Goal: Transaction & Acquisition: Purchase product/service

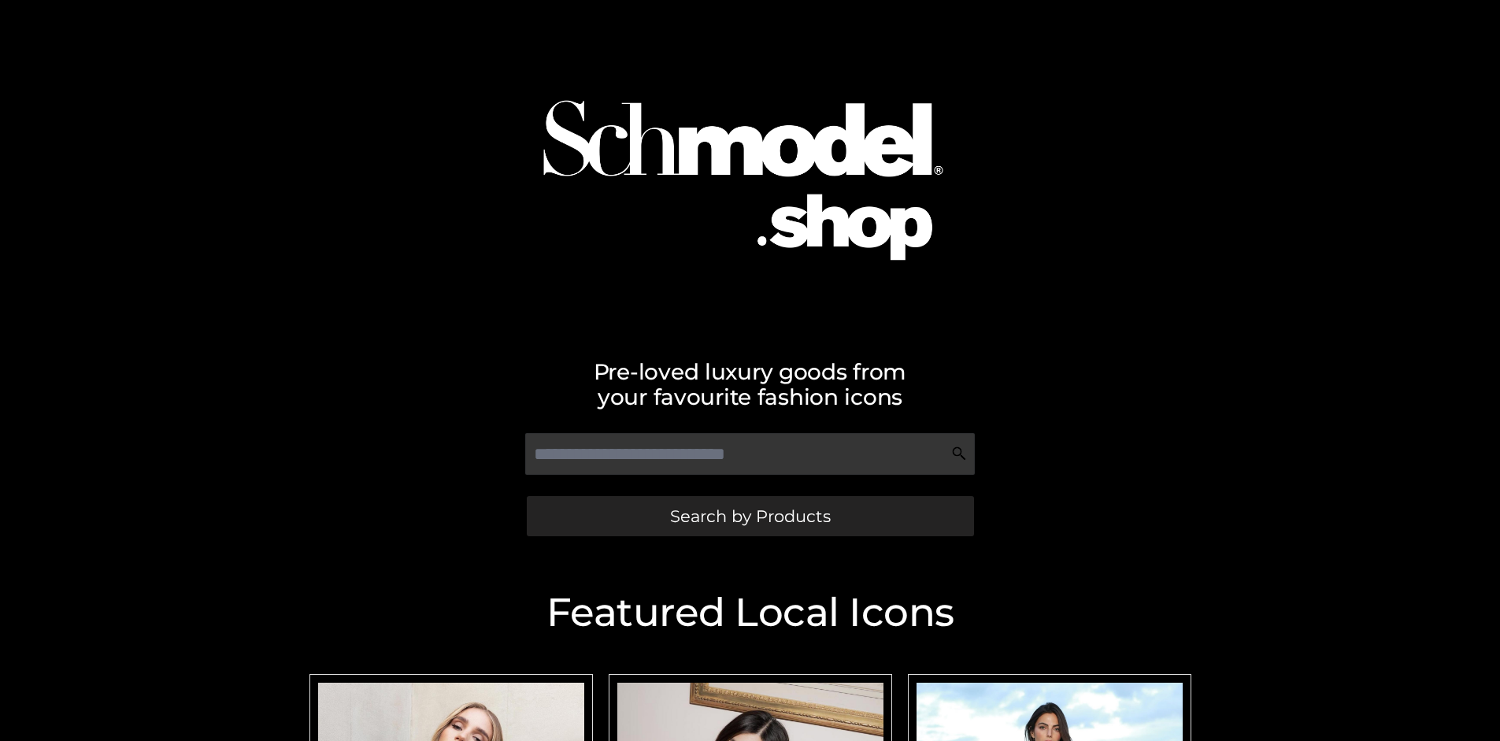
click at [750, 516] on span "Search by Products" at bounding box center [750, 516] width 161 height 17
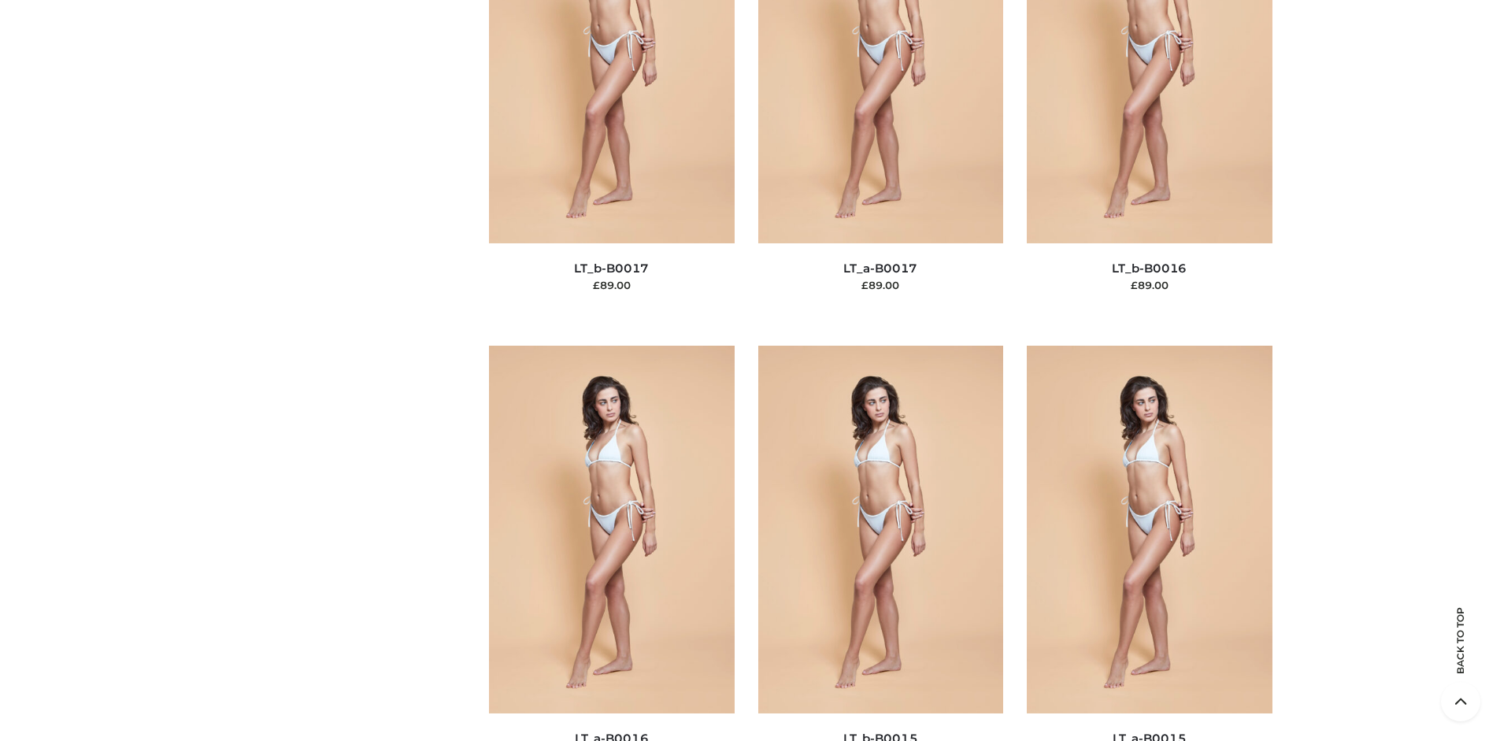
scroll to position [5284, 0]
click at [0, 0] on span "OPP SWIMWEAR" at bounding box center [0, 0] width 0 height 0
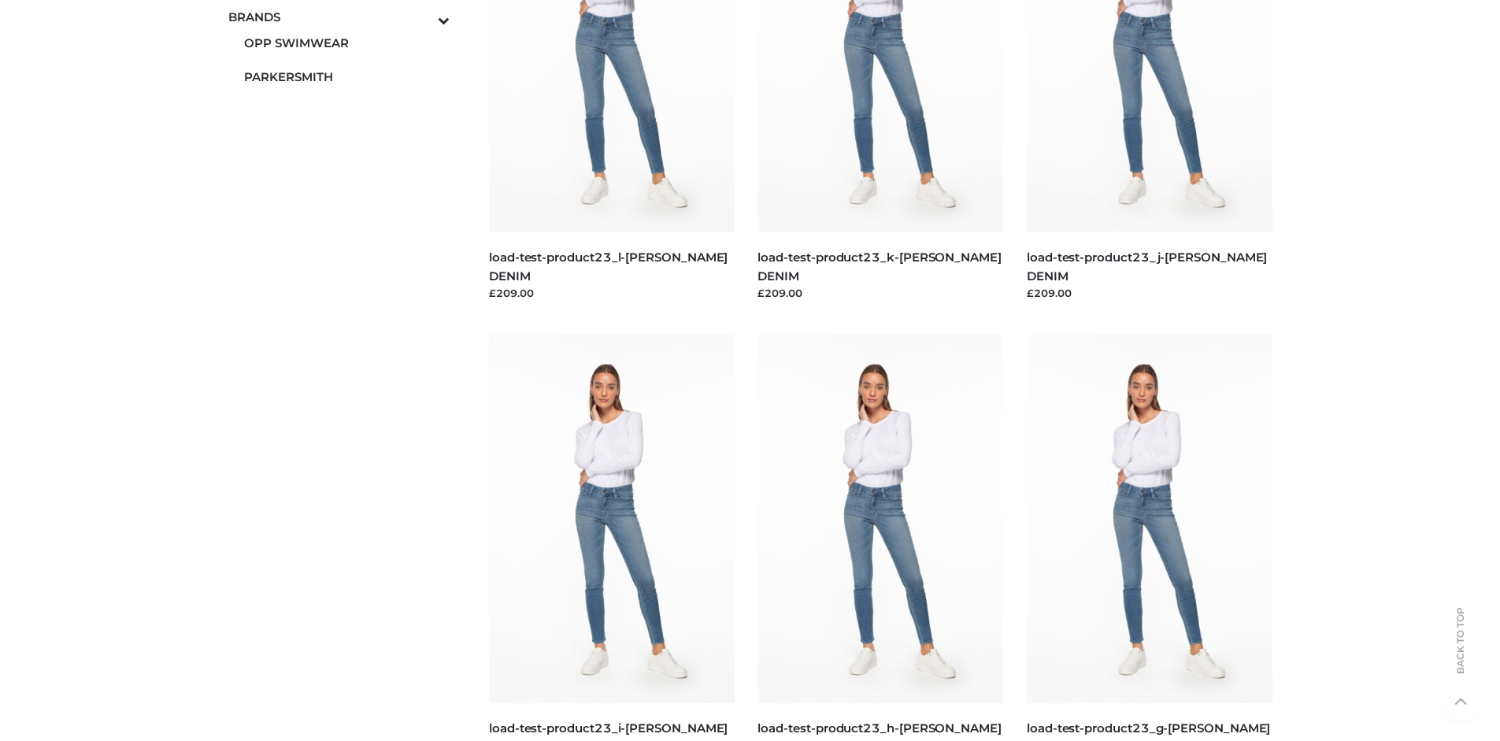
scroll to position [0, 0]
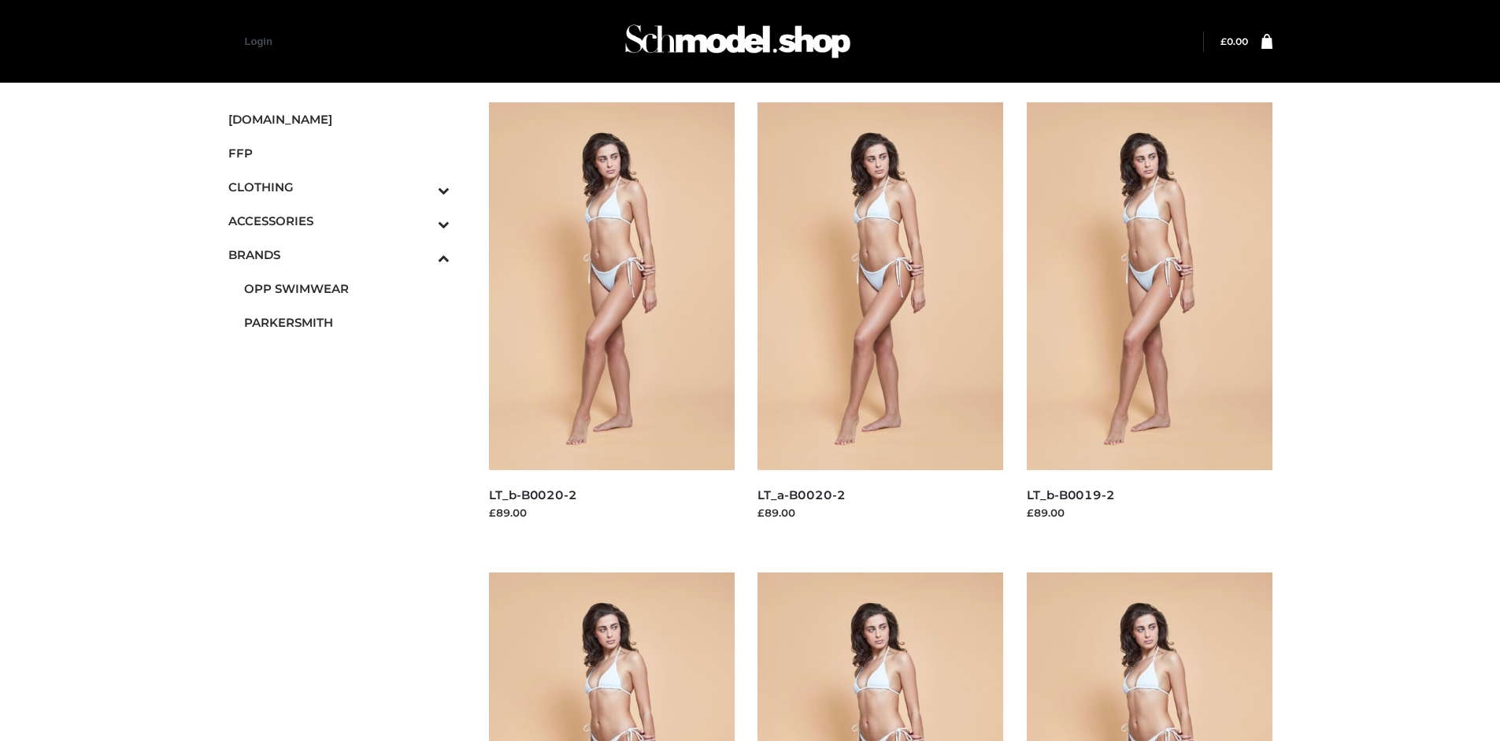
scroll to position [1211, 0]
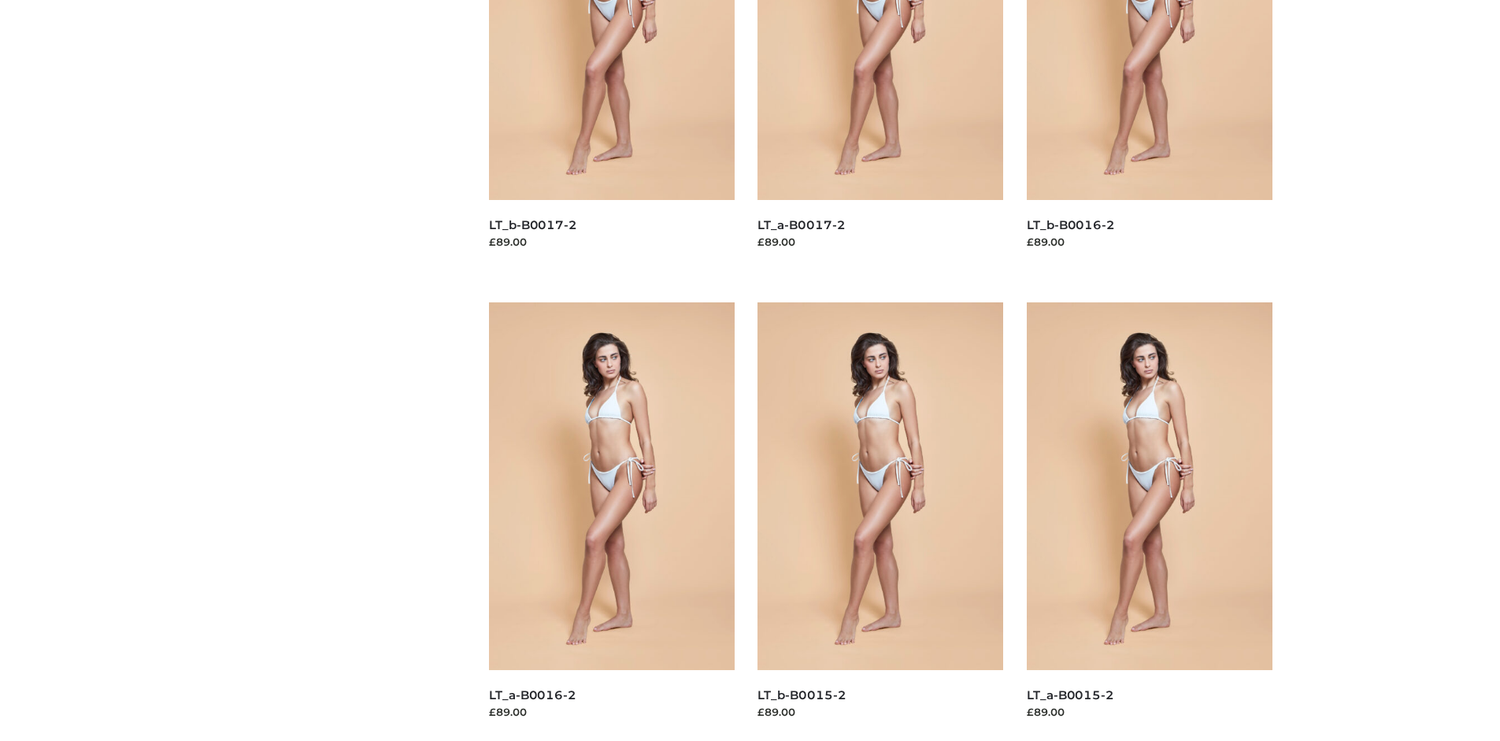
click at [1149, 521] on img at bounding box center [1150, 486] width 246 height 368
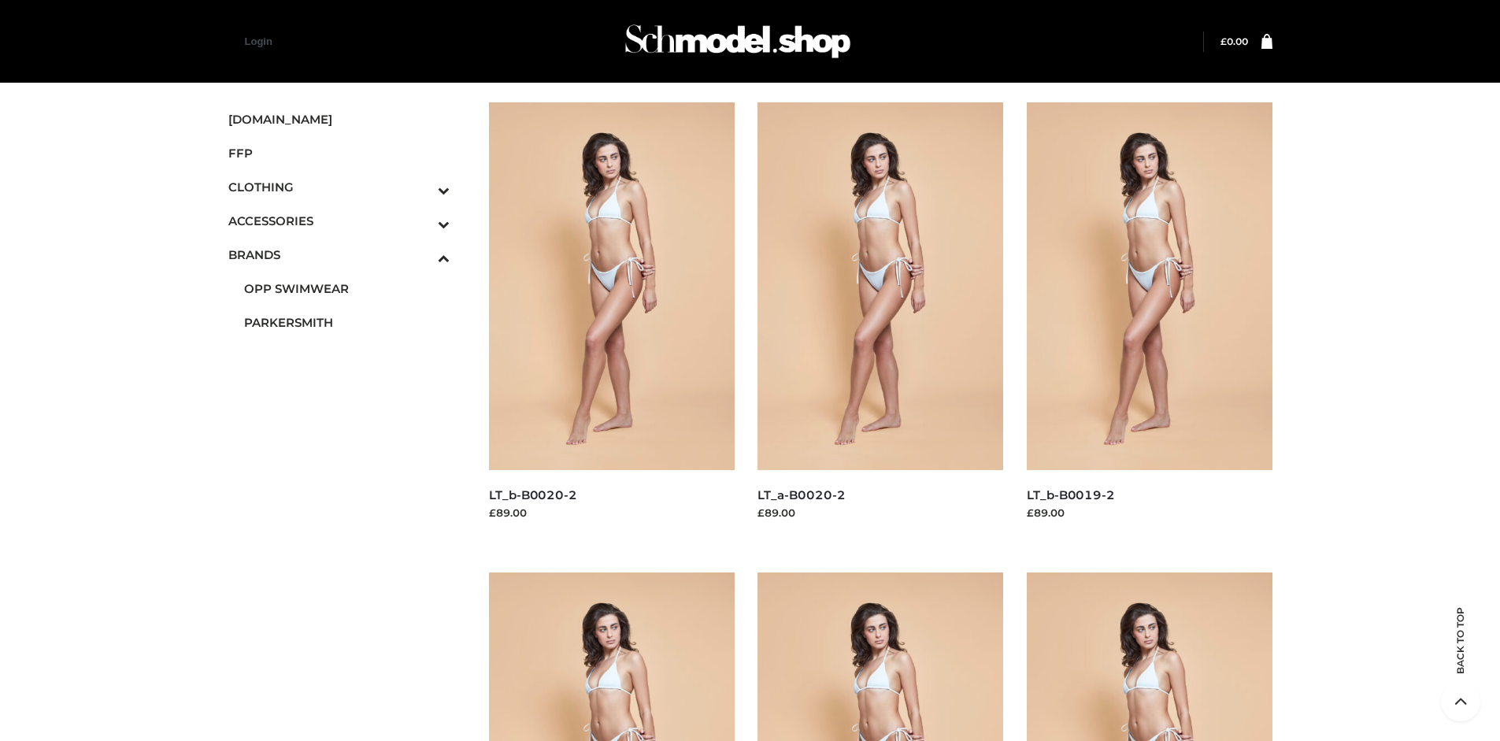
click at [611, 321] on img at bounding box center [612, 286] width 246 height 368
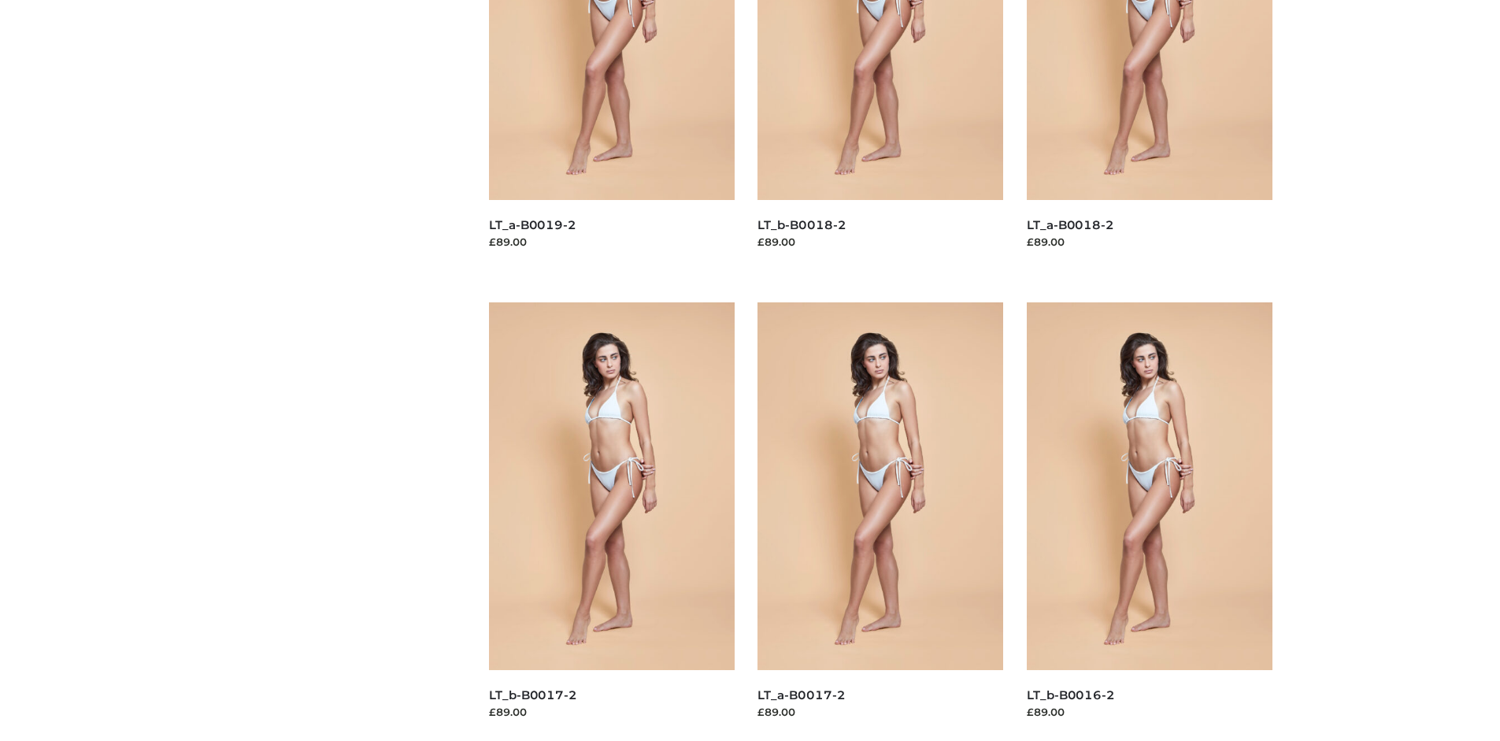
click at [1149, 521] on img at bounding box center [1150, 486] width 246 height 368
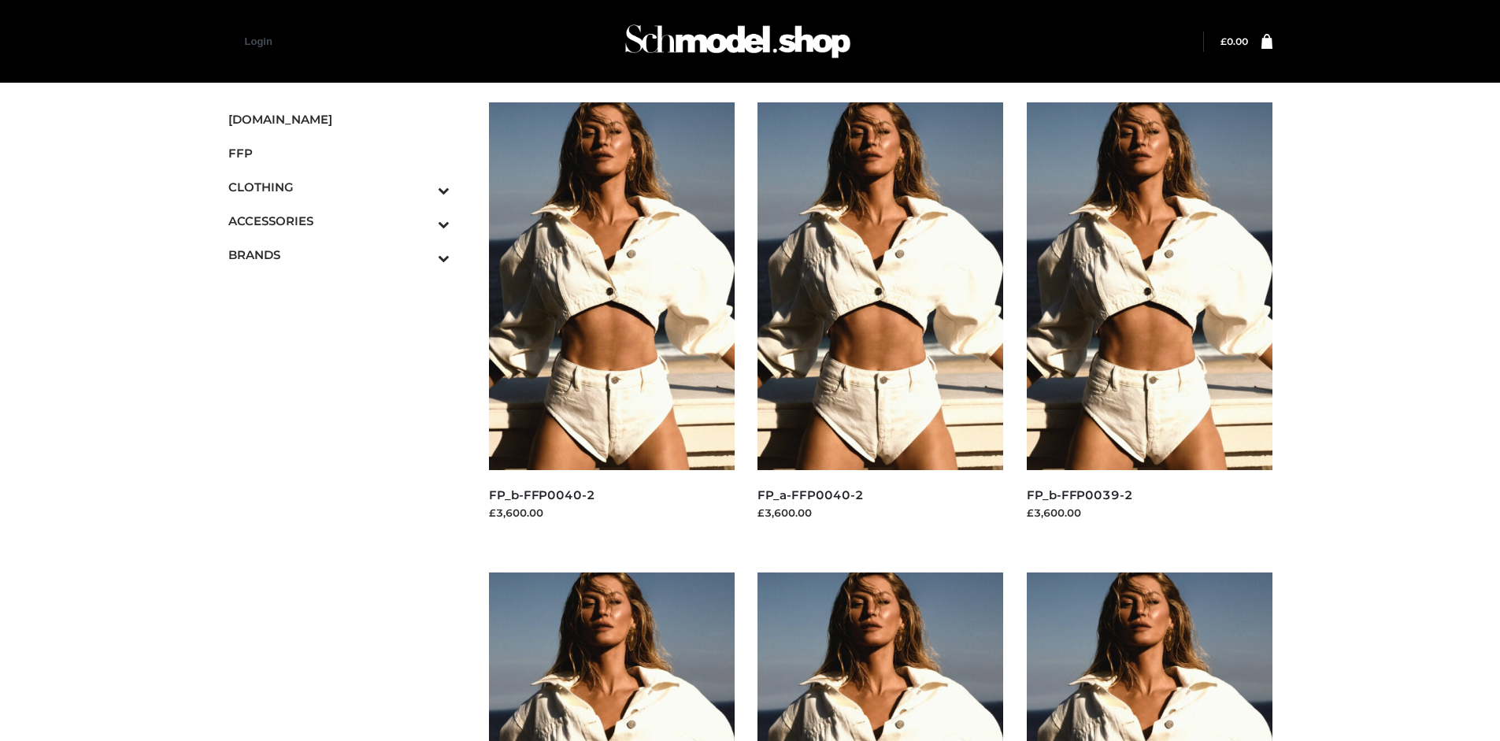
scroll to position [1211, 0]
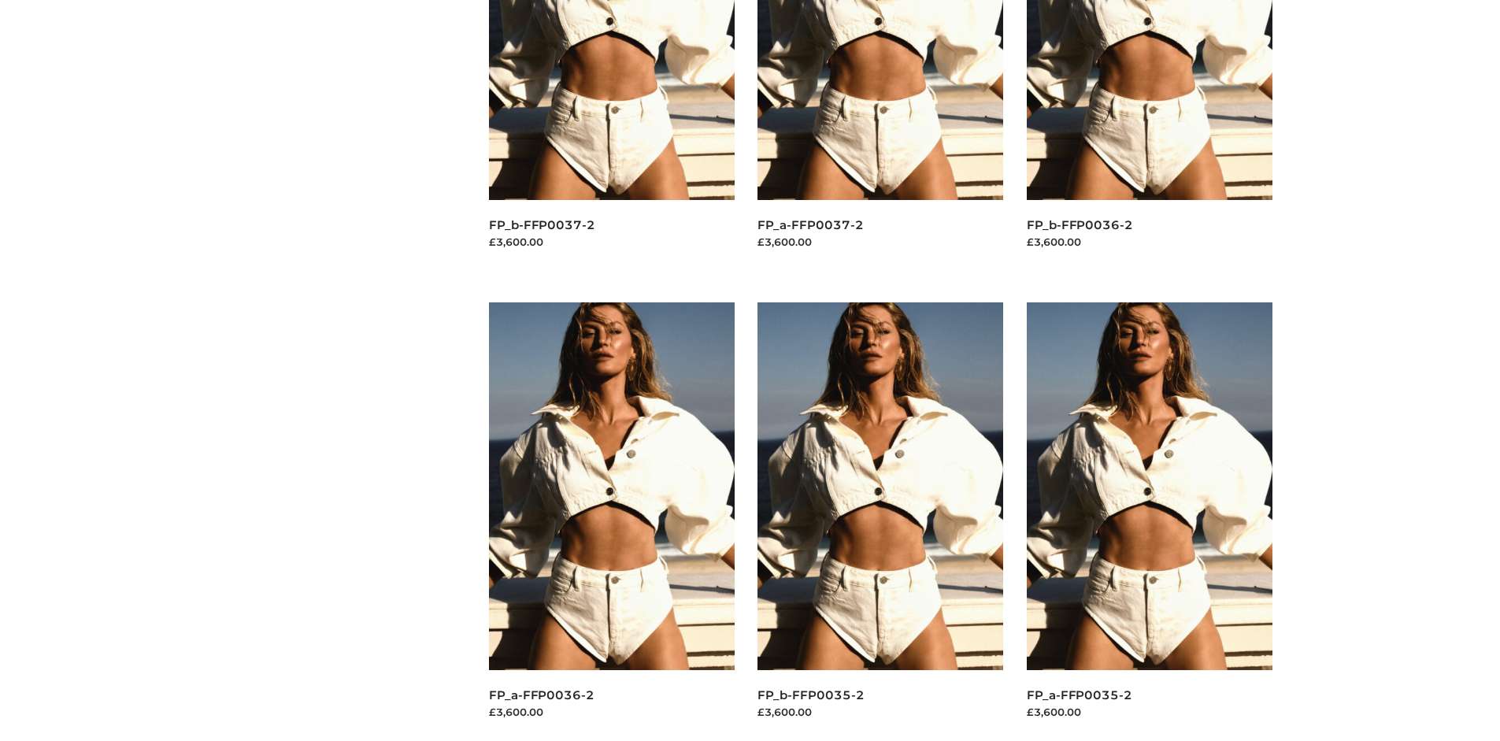
click at [880, 521] on img at bounding box center [880, 486] width 246 height 368
click at [1149, 521] on img at bounding box center [1150, 486] width 246 height 368
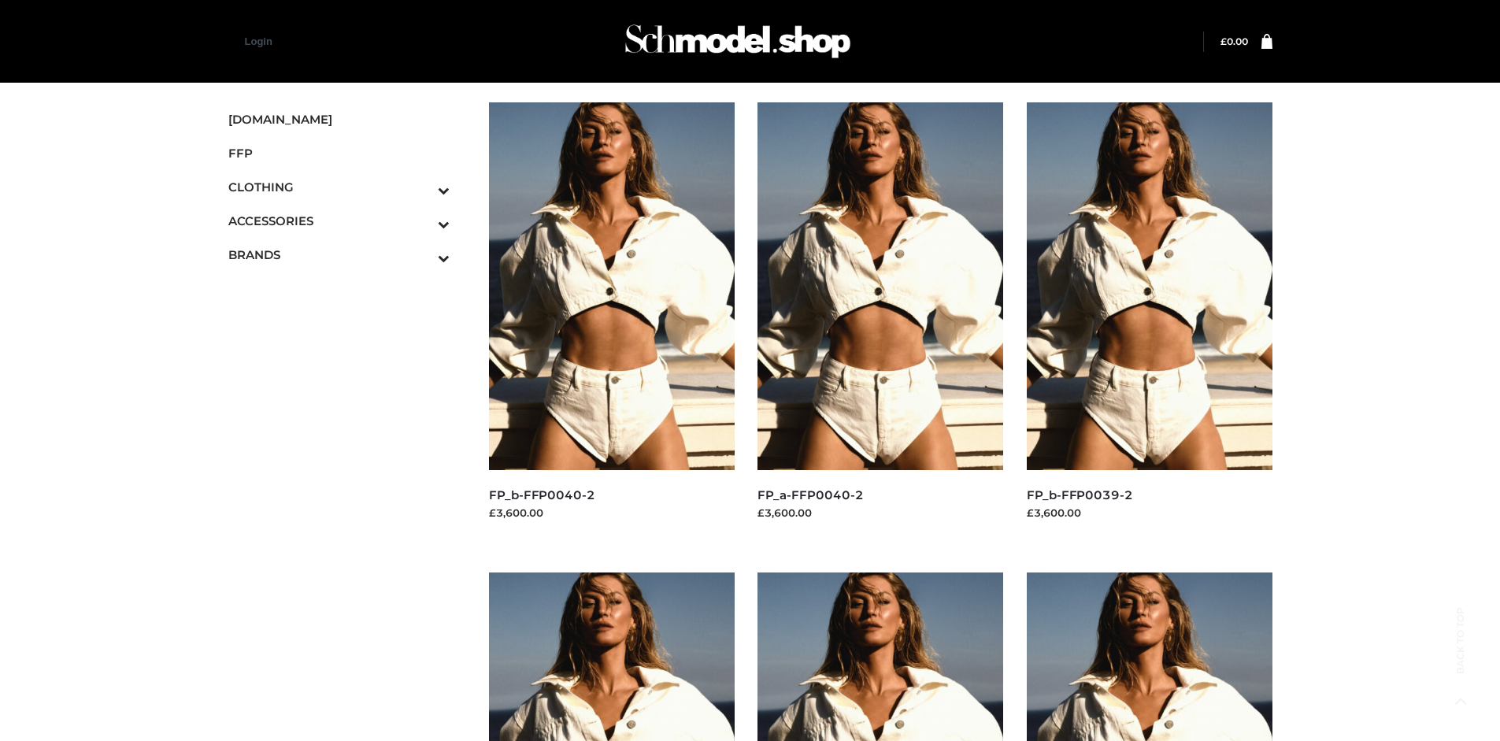
click at [1149, 321] on img at bounding box center [1150, 286] width 246 height 368
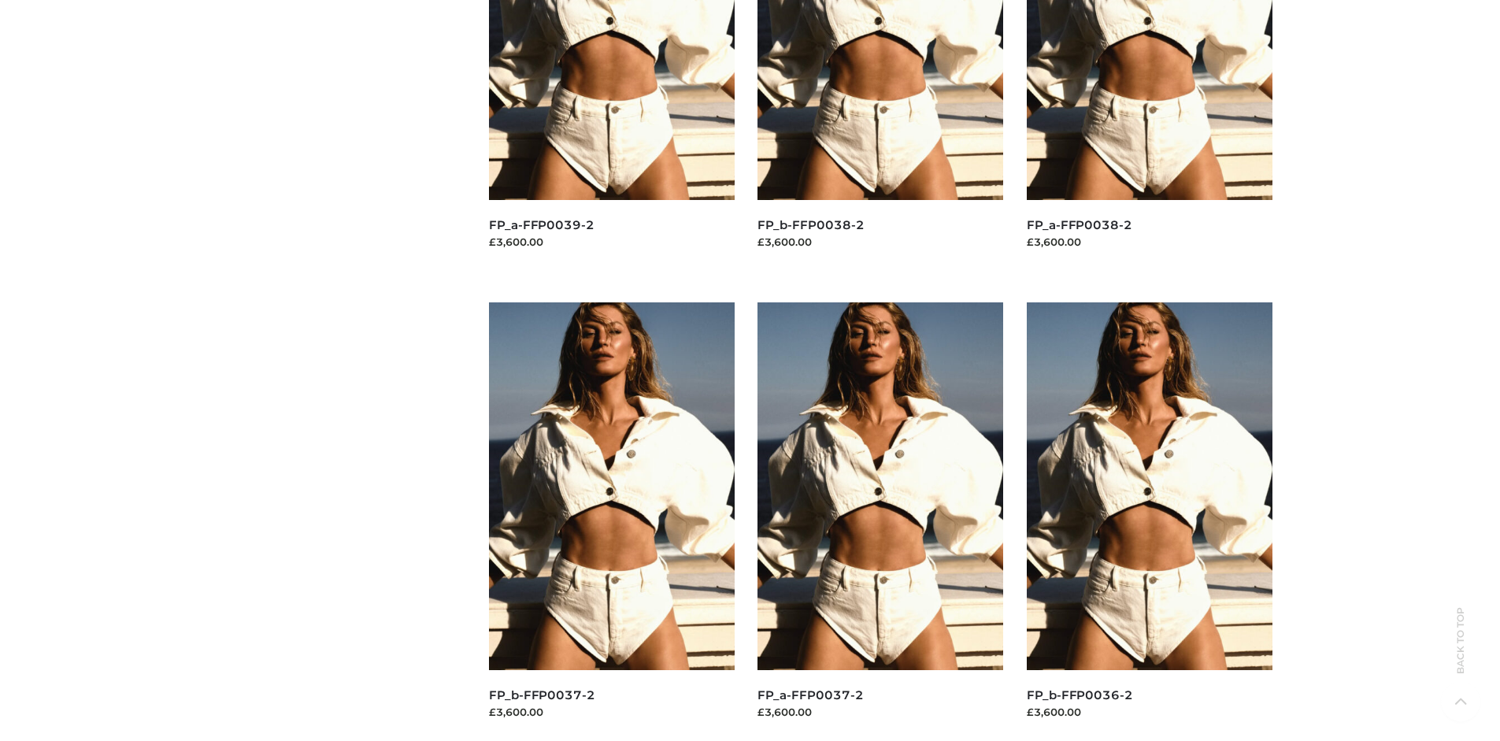
click at [611, 521] on img at bounding box center [612, 486] width 246 height 368
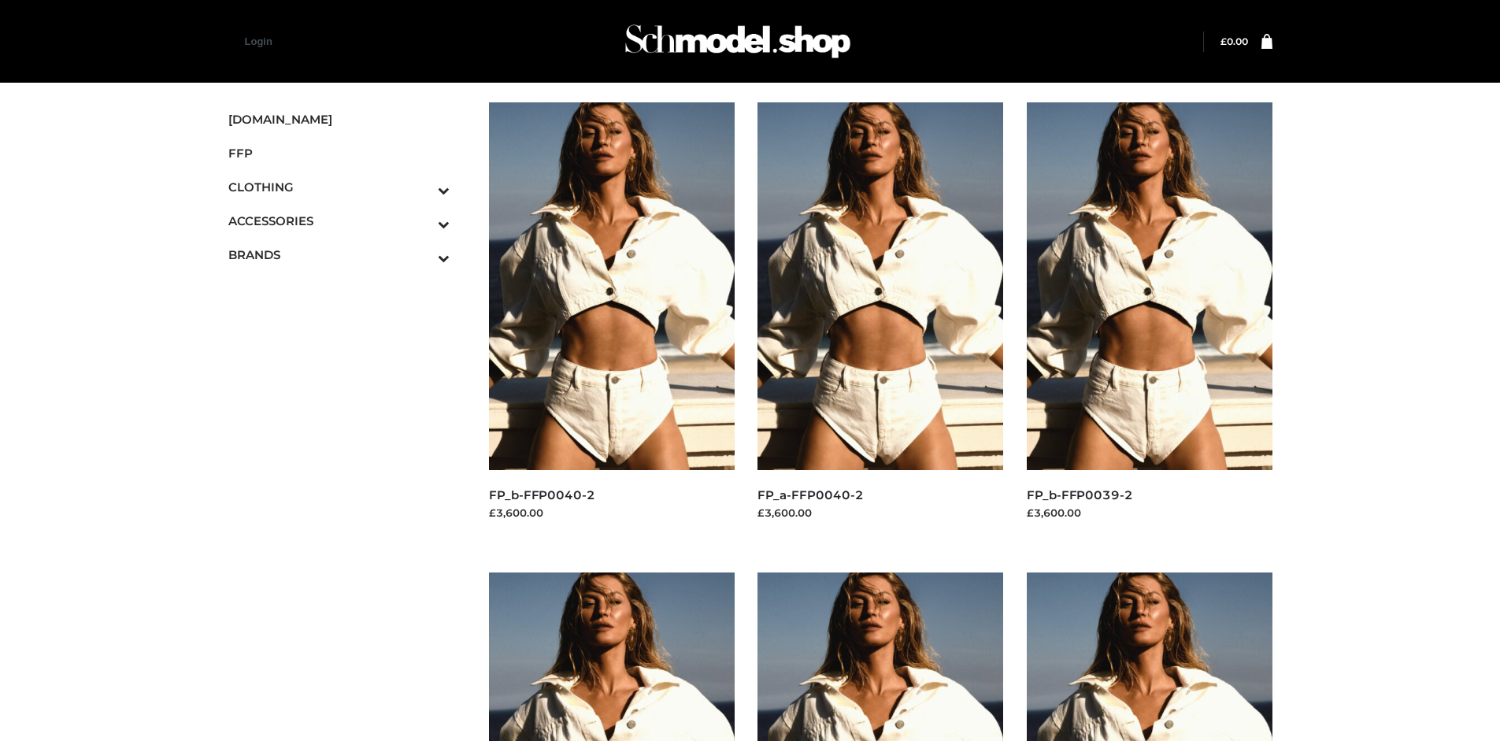
click at [0, 0] on span "BAGS" at bounding box center [0, 0] width 0 height 0
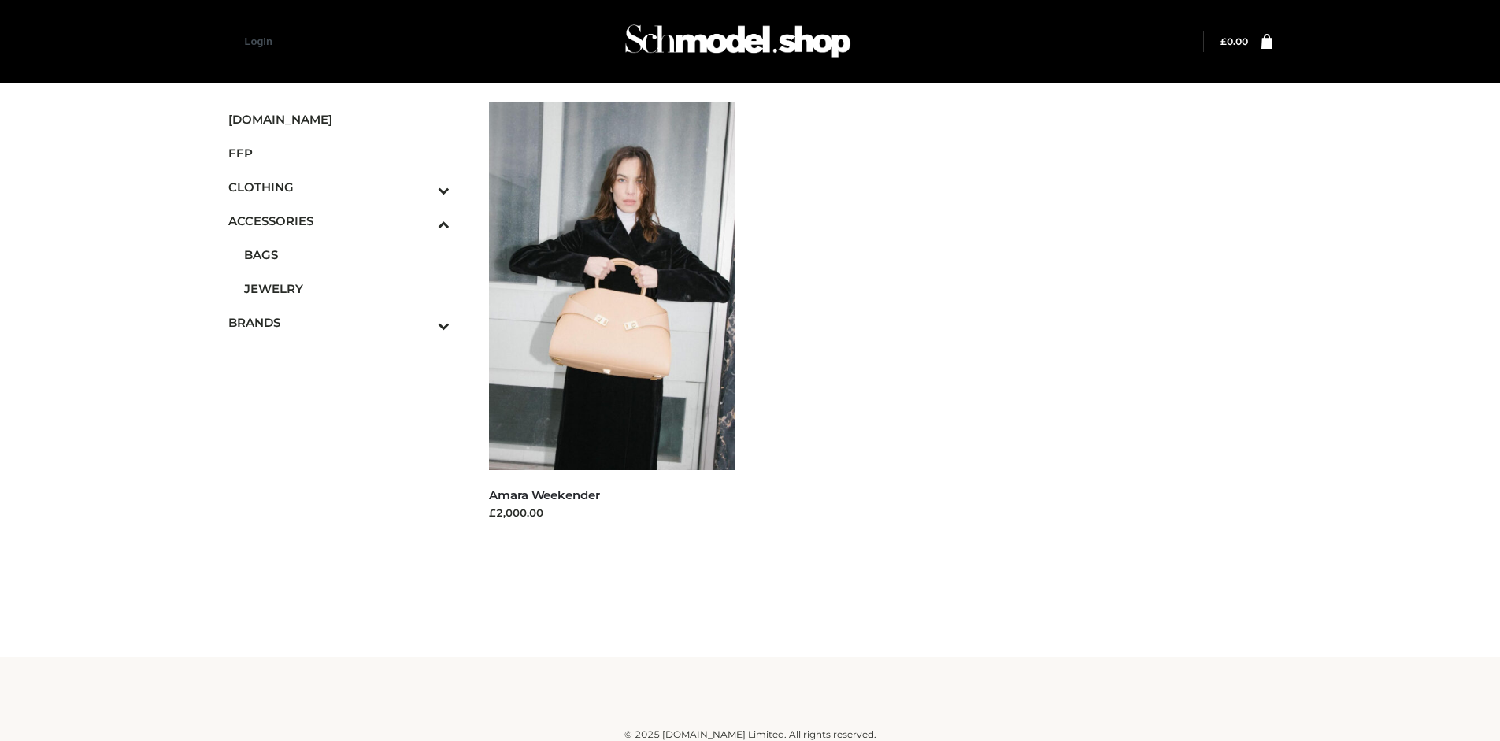
click at [422, 187] on icon "Toggle Submenu" at bounding box center [361, 190] width 176 height 18
click at [346, 288] on span "BOTTOMS" at bounding box center [347, 289] width 206 height 18
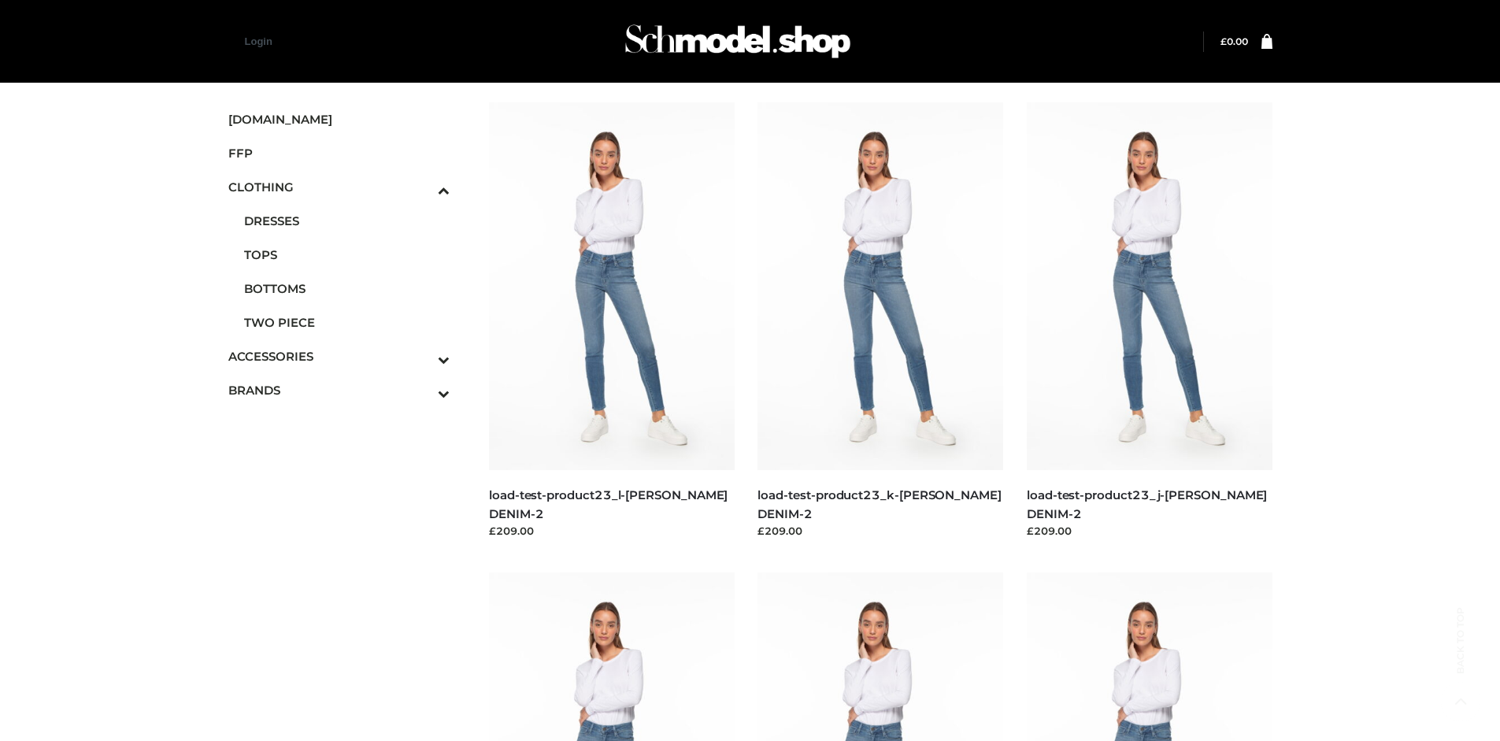
scroll to position [741, 0]
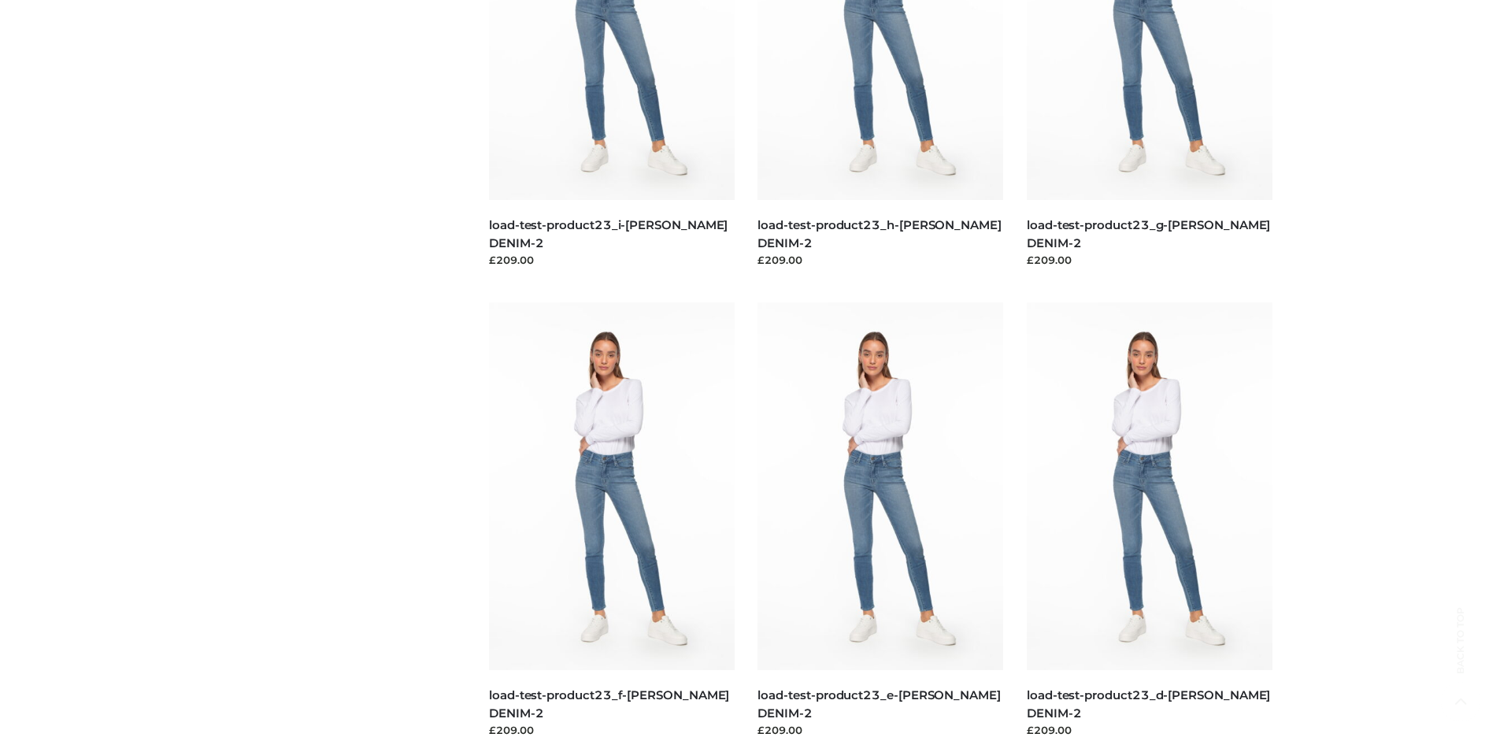
click at [880, 521] on img at bounding box center [880, 486] width 246 height 368
click at [611, 521] on img at bounding box center [612, 486] width 246 height 368
